Goal: Task Accomplishment & Management: Manage account settings

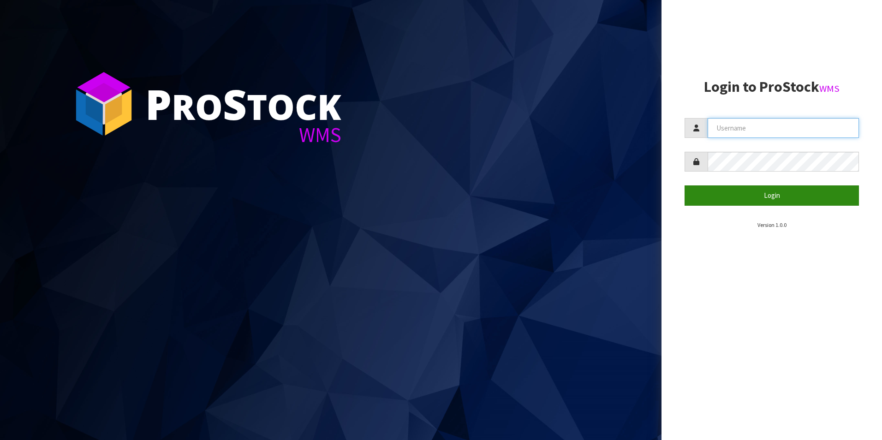
type input "DUTTNZ"
click at [737, 203] on button "Login" at bounding box center [771, 195] width 174 height 20
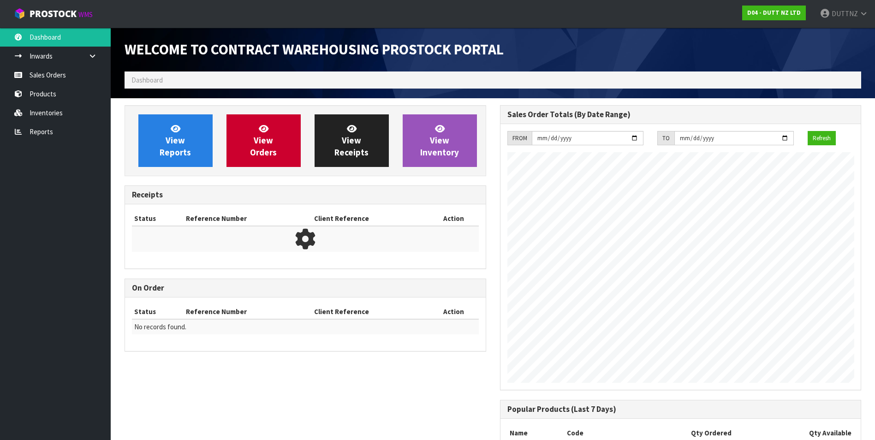
scroll to position [377, 375]
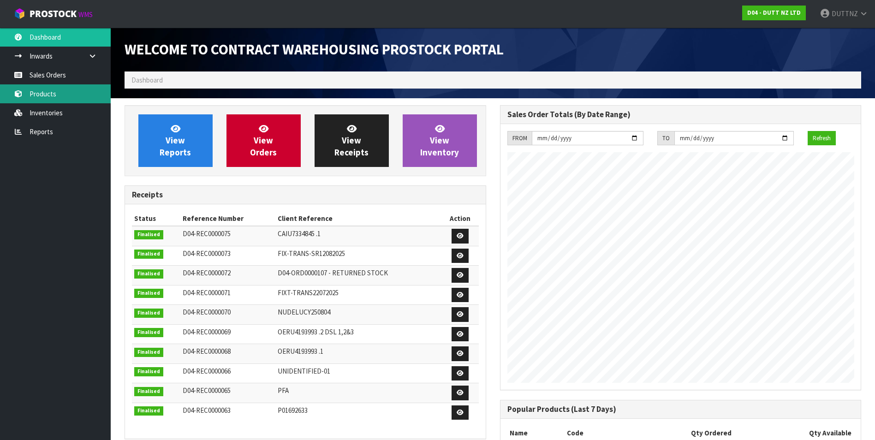
click at [66, 95] on link "Products" at bounding box center [55, 93] width 111 height 19
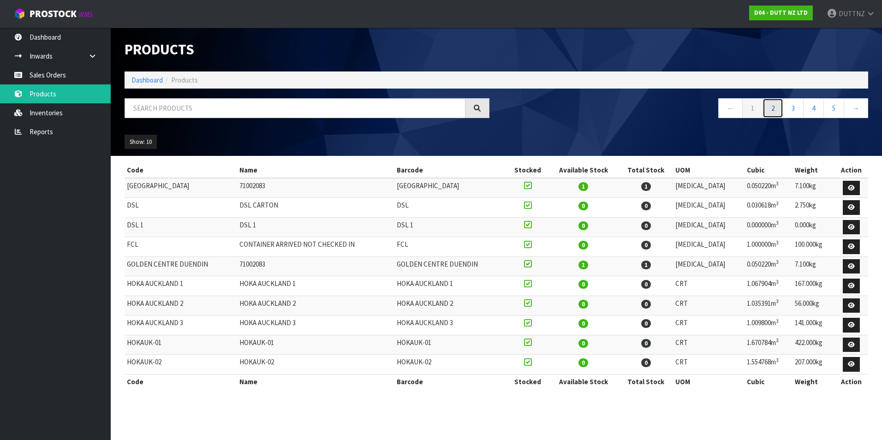
click at [770, 108] on link "2" at bounding box center [772, 108] width 21 height 20
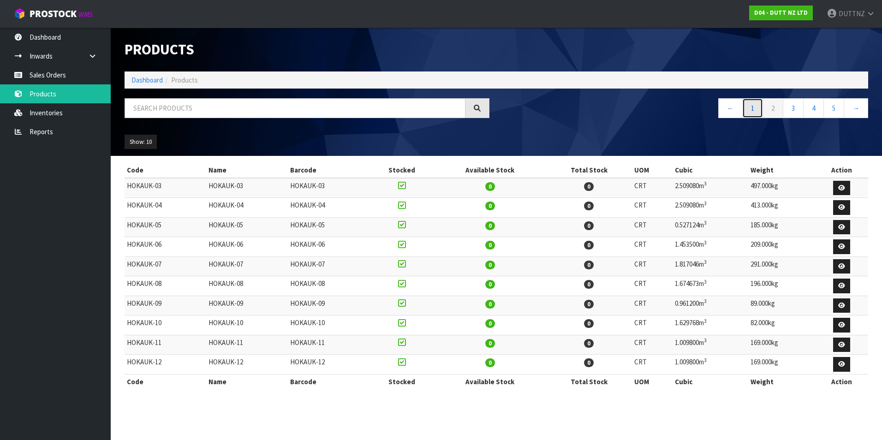
click at [760, 108] on link "1" at bounding box center [752, 108] width 21 height 20
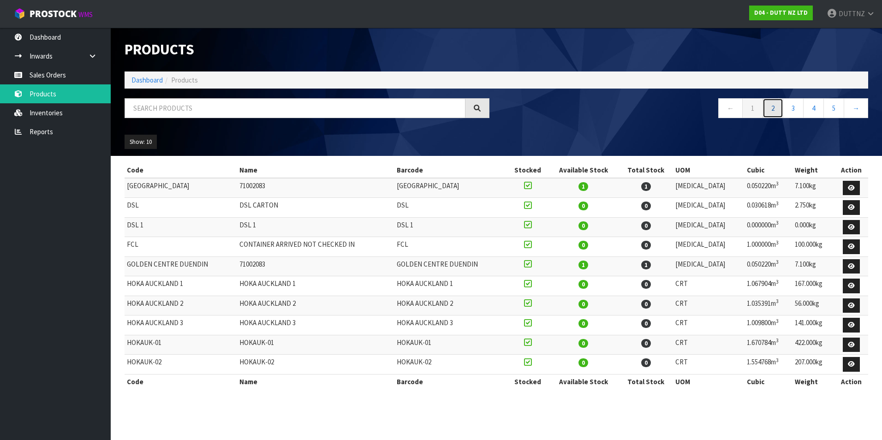
click at [772, 106] on link "2" at bounding box center [772, 108] width 21 height 20
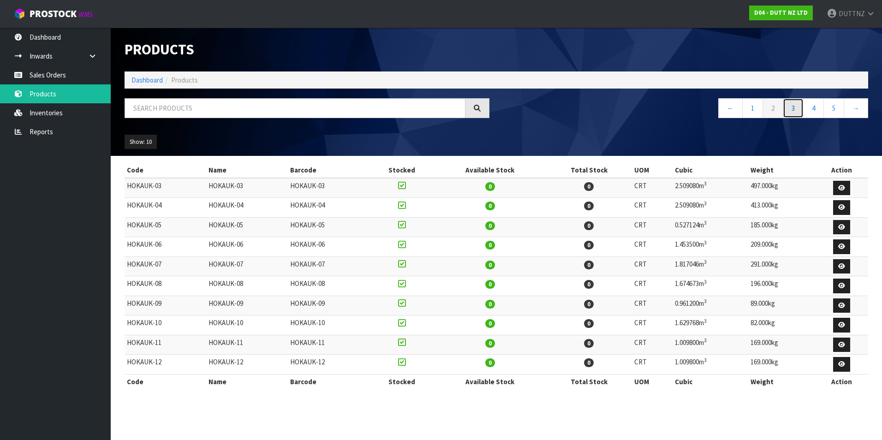
click at [800, 112] on link "3" at bounding box center [792, 108] width 21 height 20
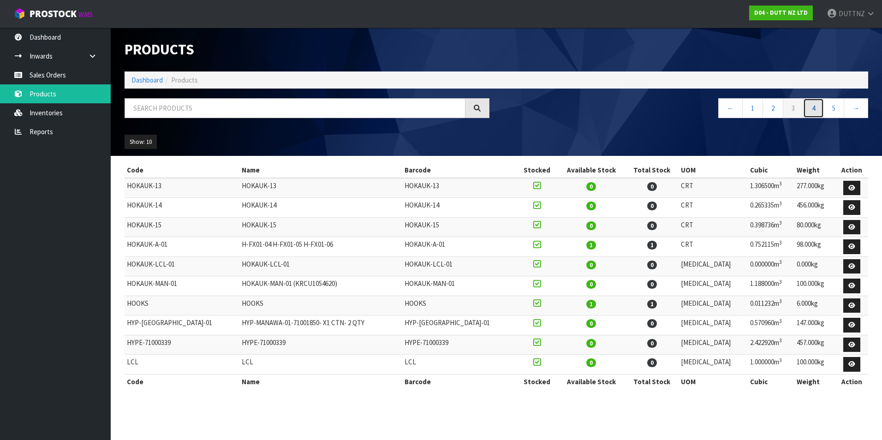
click at [812, 104] on link "4" at bounding box center [813, 108] width 21 height 20
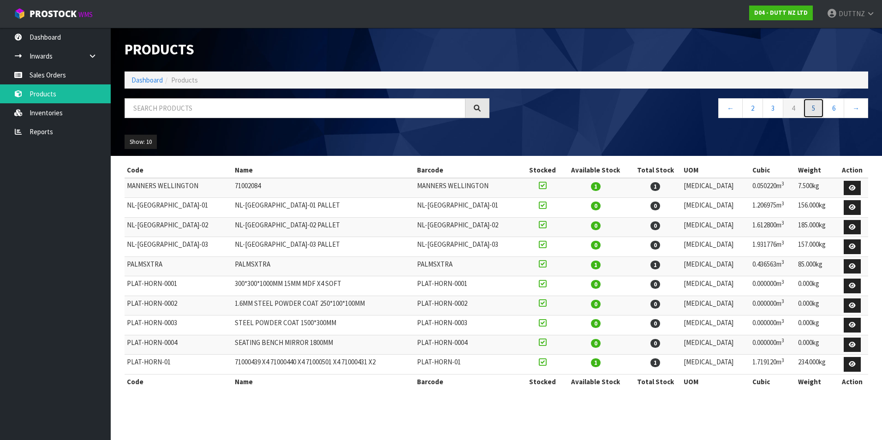
click at [817, 111] on link "5" at bounding box center [813, 108] width 21 height 20
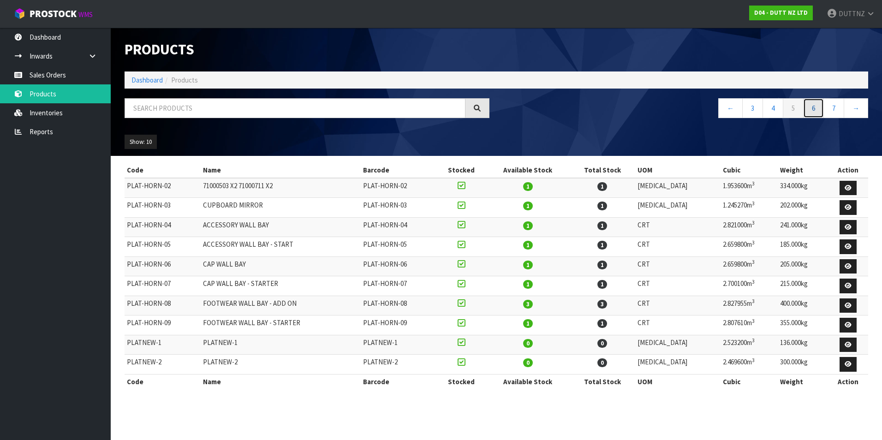
click at [817, 111] on link "6" at bounding box center [813, 108] width 21 height 20
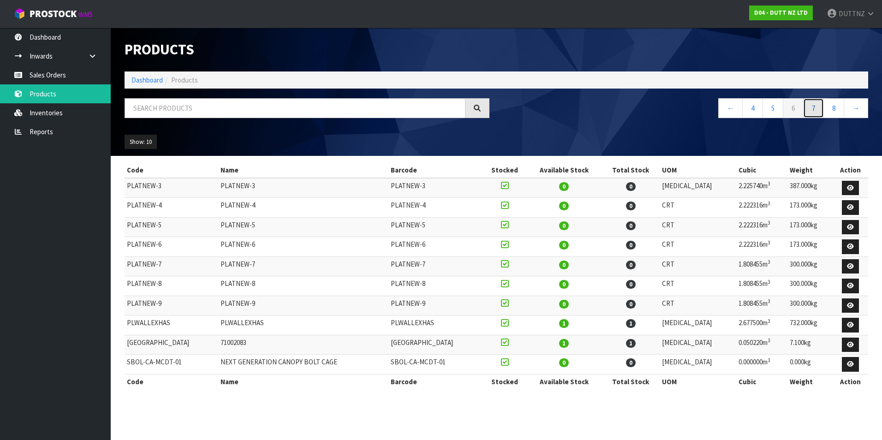
click at [821, 110] on link "7" at bounding box center [813, 108] width 21 height 20
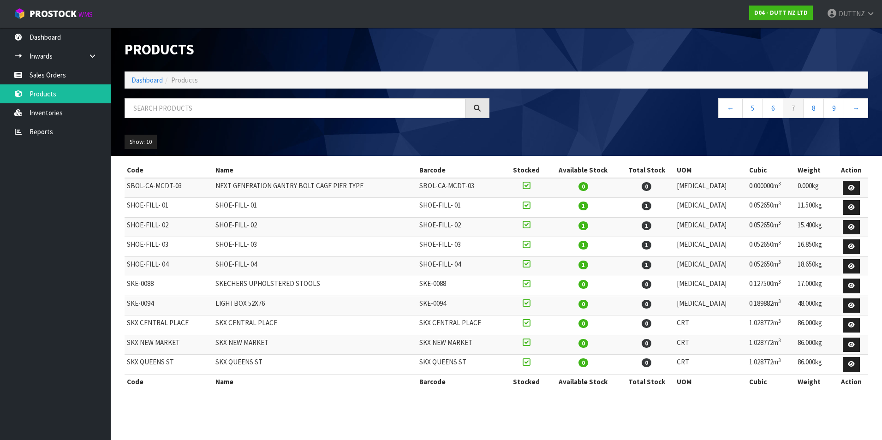
click at [652, 268] on td "1" at bounding box center [646, 266] width 55 height 20
click at [809, 105] on link "8" at bounding box center [813, 108] width 21 height 20
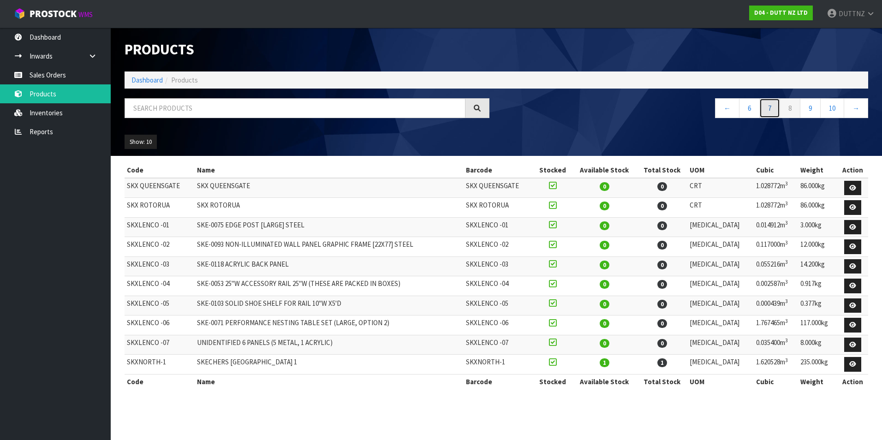
click at [773, 110] on link "7" at bounding box center [769, 108] width 21 height 20
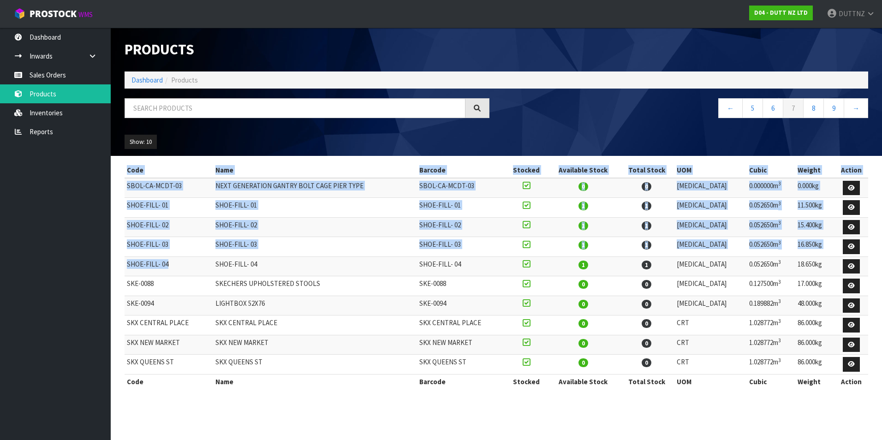
drag, startPoint x: 160, startPoint y: 266, endPoint x: 119, endPoint y: 265, distance: 40.1
click at [119, 265] on div "Code Name Barcode Stocked Available Stock Total Stock UOM Cubic Weight Action S…" at bounding box center [496, 281] width 757 height 236
drag, startPoint x: 119, startPoint y: 265, endPoint x: 170, endPoint y: 215, distance: 70.8
click at [167, 224] on td "SHOE-FILL- 02" at bounding box center [168, 227] width 89 height 20
click at [170, 204] on td "SHOE-FILL- 01" at bounding box center [168, 208] width 89 height 20
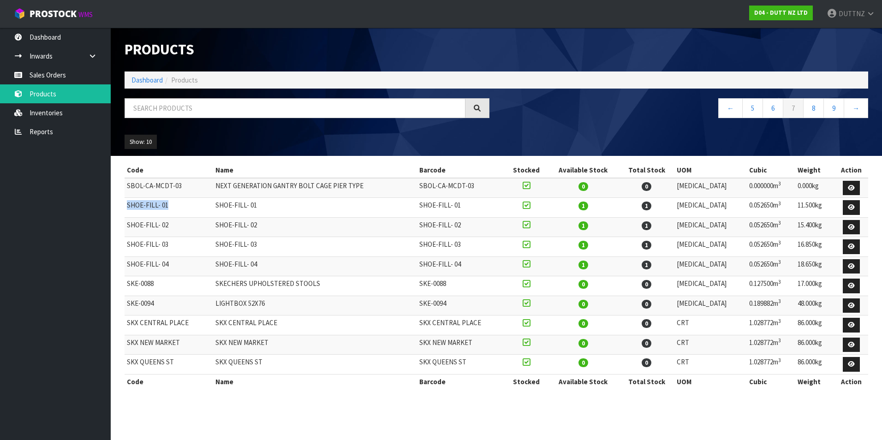
drag, startPoint x: 168, startPoint y: 204, endPoint x: 128, endPoint y: 207, distance: 40.2
click at [128, 207] on td "SHOE-FILL- 01" at bounding box center [168, 208] width 89 height 20
copy td "SHOE-FILL- 01"
click at [846, 209] on link at bounding box center [850, 207] width 17 height 15
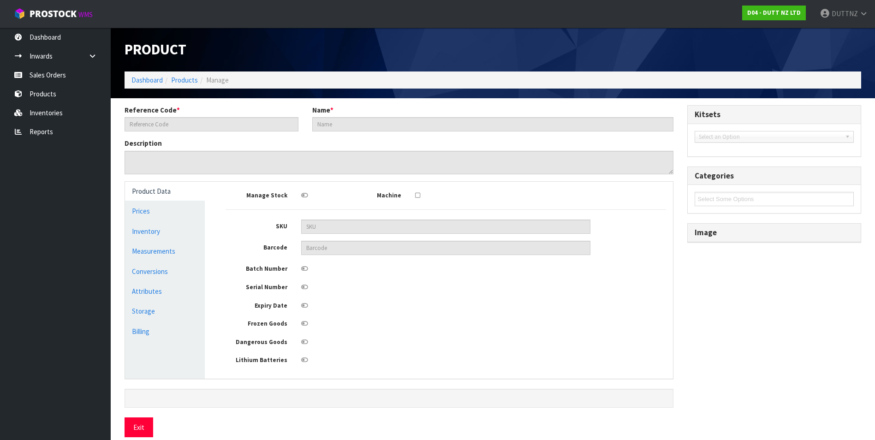
type input "SHOE-FILL- 01"
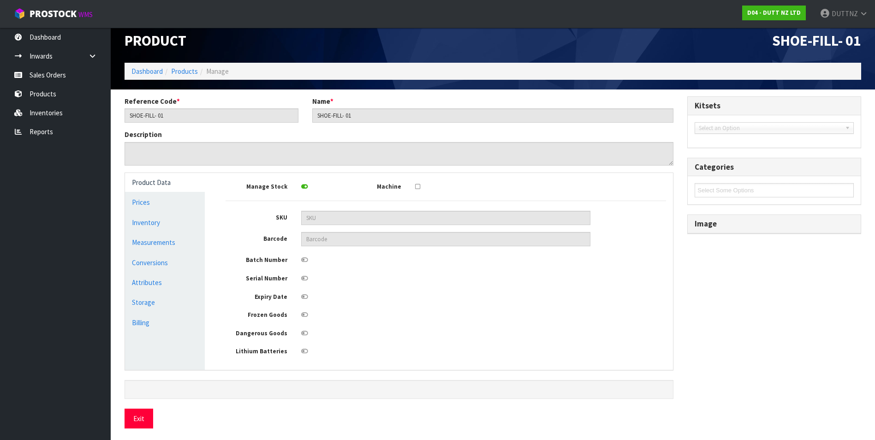
scroll to position [11, 0]
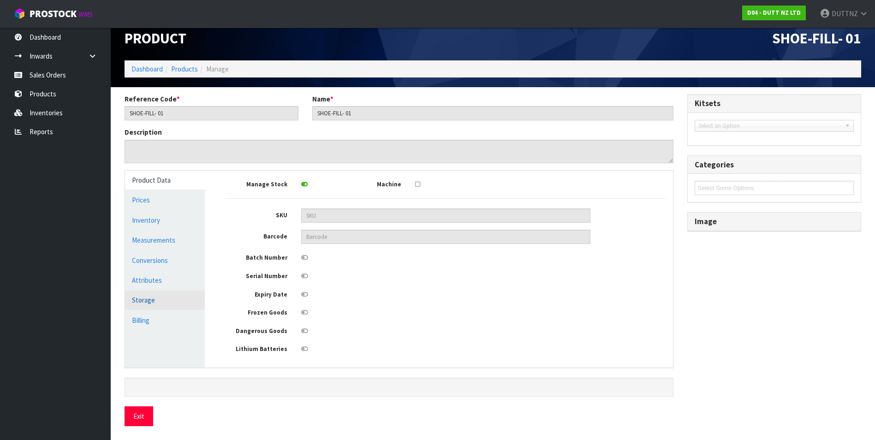
click at [166, 302] on link "Storage" at bounding box center [165, 299] width 80 height 19
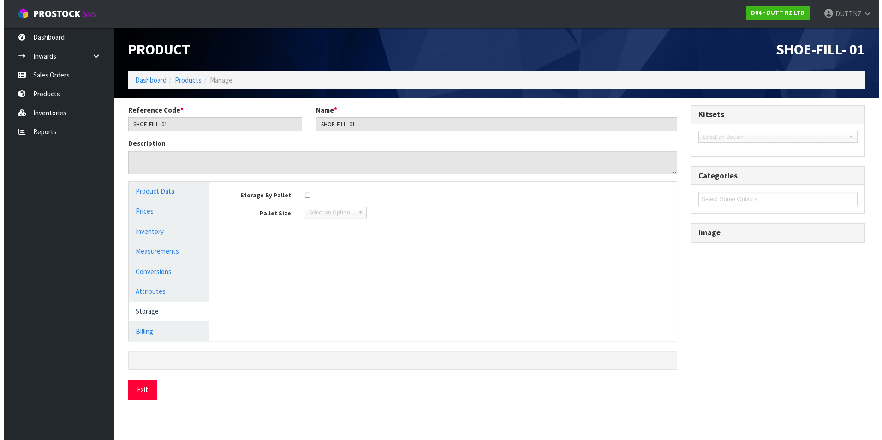
scroll to position [0, 0]
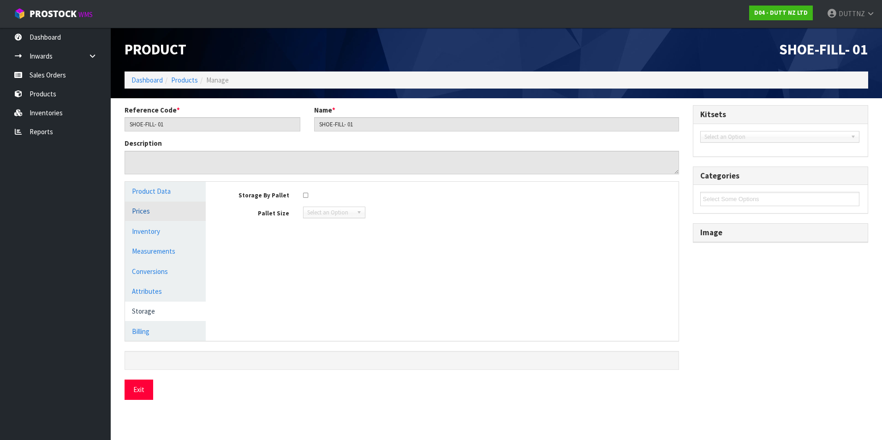
click at [178, 218] on link "Prices" at bounding box center [165, 210] width 81 height 19
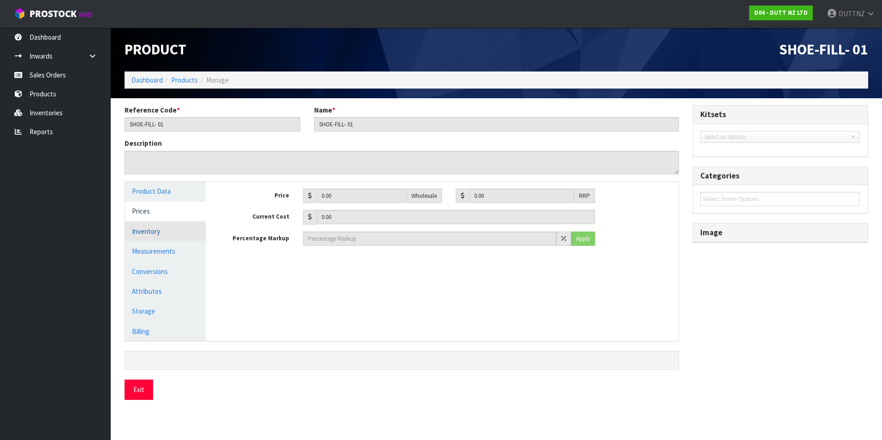
click at [178, 235] on link "Inventory" at bounding box center [165, 231] width 81 height 19
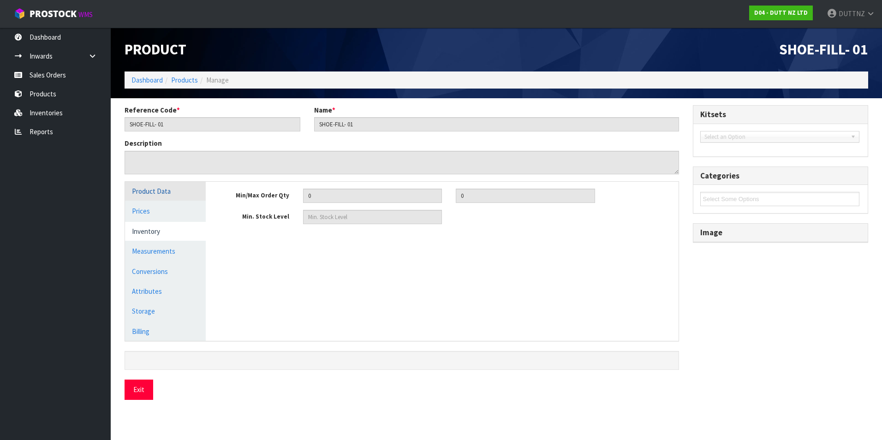
click at [170, 191] on link "Product Data" at bounding box center [165, 191] width 81 height 19
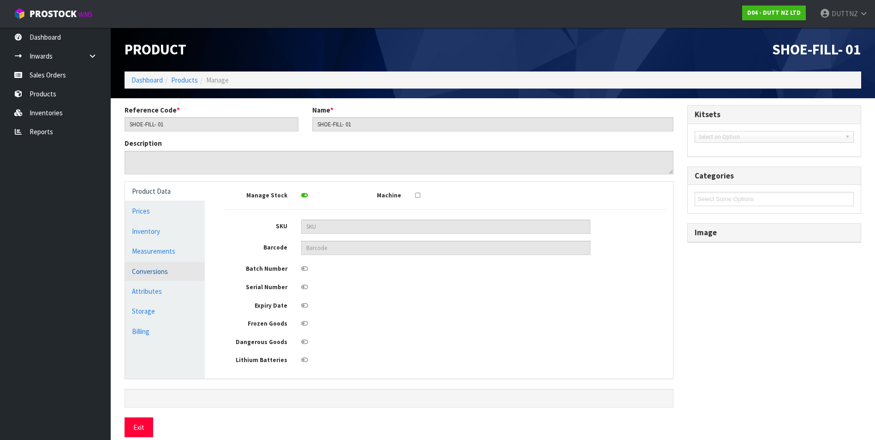
click at [169, 262] on link "Conversions" at bounding box center [165, 271] width 80 height 19
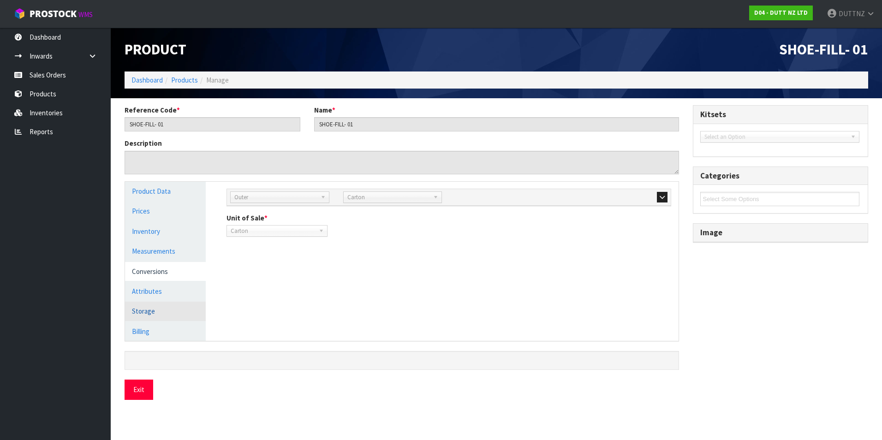
drag, startPoint x: 167, startPoint y: 292, endPoint x: 167, endPoint y: 302, distance: 10.1
click at [167, 293] on link "Attributes" at bounding box center [165, 291] width 81 height 19
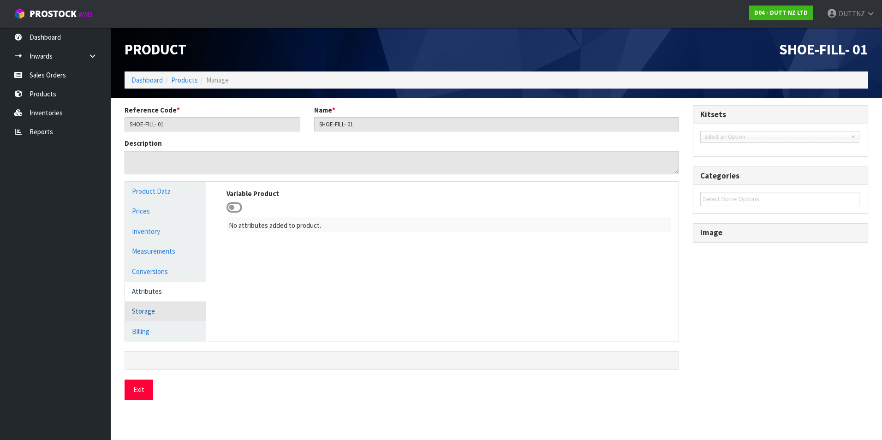
click at [167, 312] on link "Storage" at bounding box center [165, 311] width 81 height 19
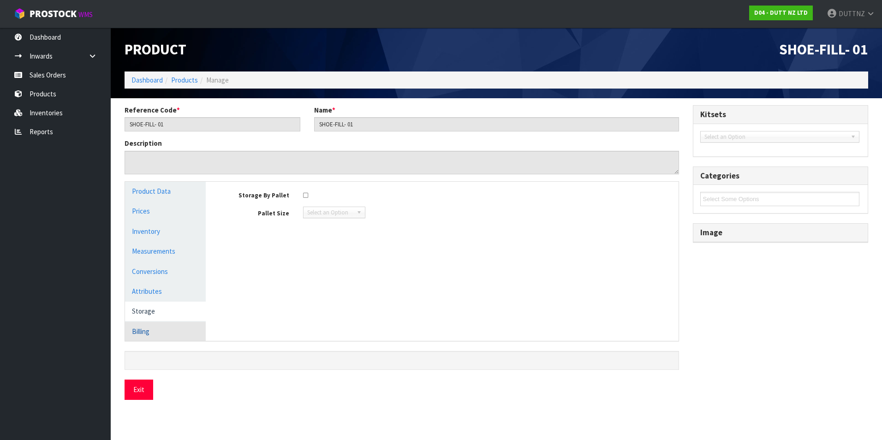
click at [171, 336] on link "Billing" at bounding box center [165, 331] width 81 height 19
